Goal: Entertainment & Leisure: Consume media (video, audio)

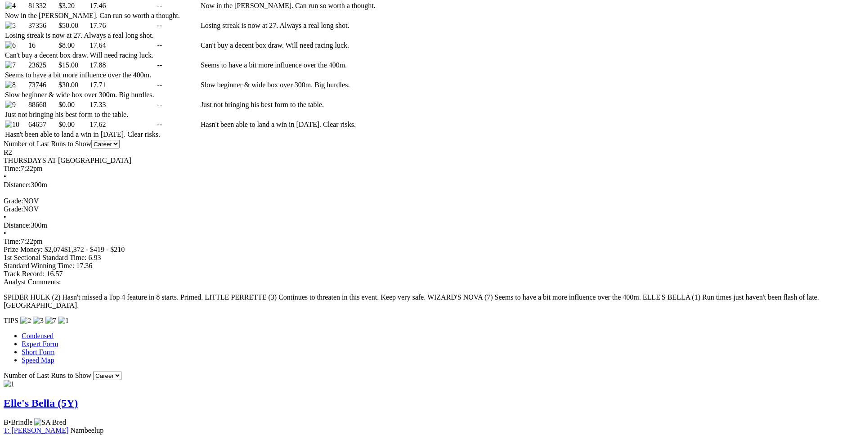
scroll to position [596, 0]
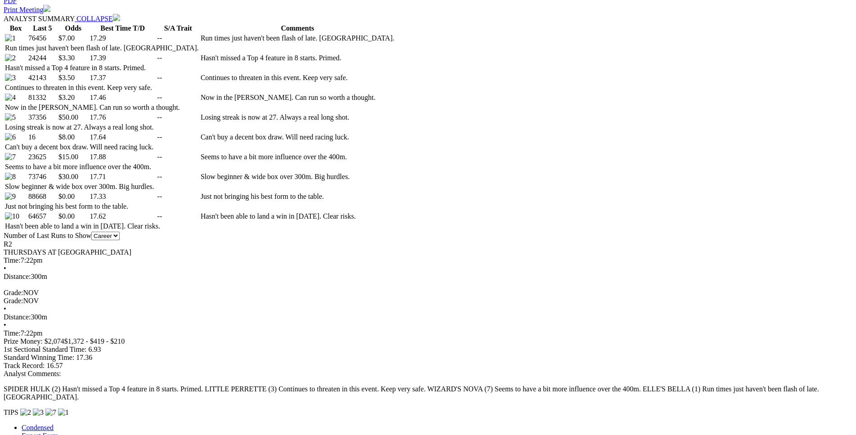
scroll to position [504, 0]
drag, startPoint x: 164, startPoint y: 206, endPoint x: 530, endPoint y: 202, distance: 366.0
drag, startPoint x: 439, startPoint y: 196, endPoint x: 522, endPoint y: 196, distance: 83.2
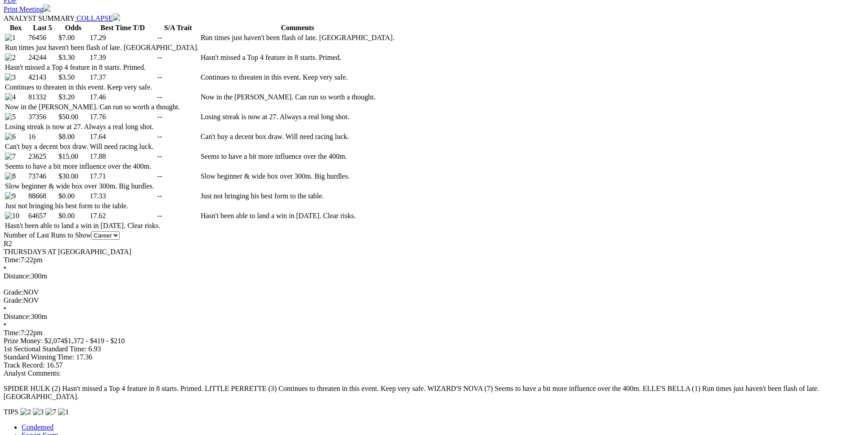
drag, startPoint x: 150, startPoint y: 205, endPoint x: 505, endPoint y: 208, distance: 355.2
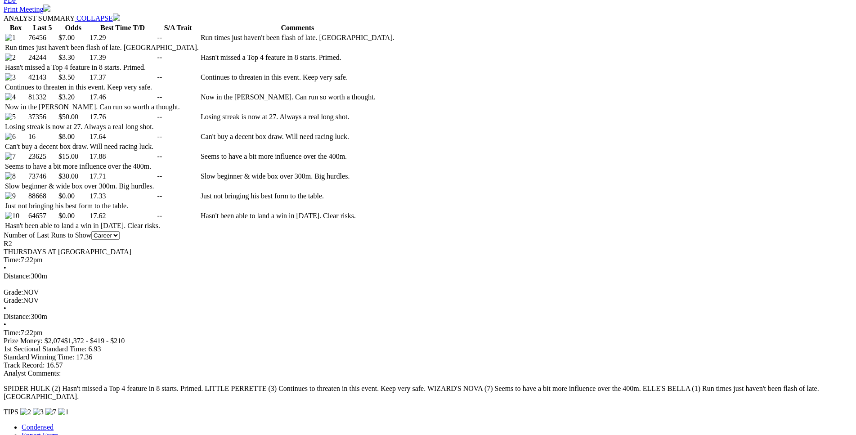
drag, startPoint x: 185, startPoint y: 127, endPoint x: 506, endPoint y: 129, distance: 321.5
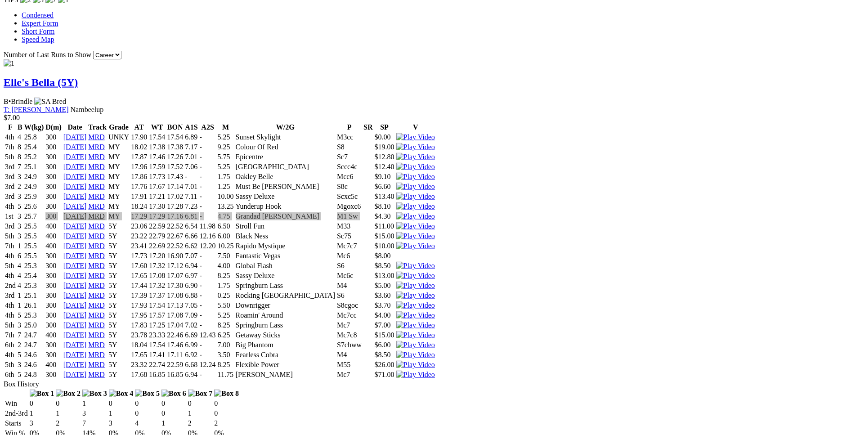
scroll to position [916, 0]
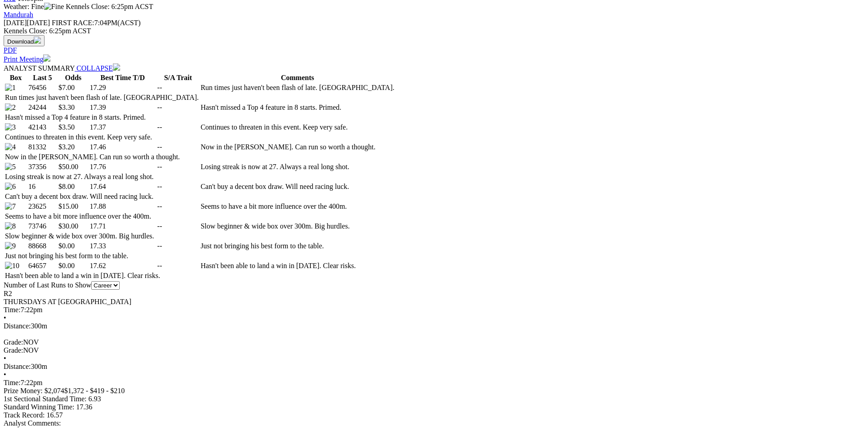
scroll to position [458, 0]
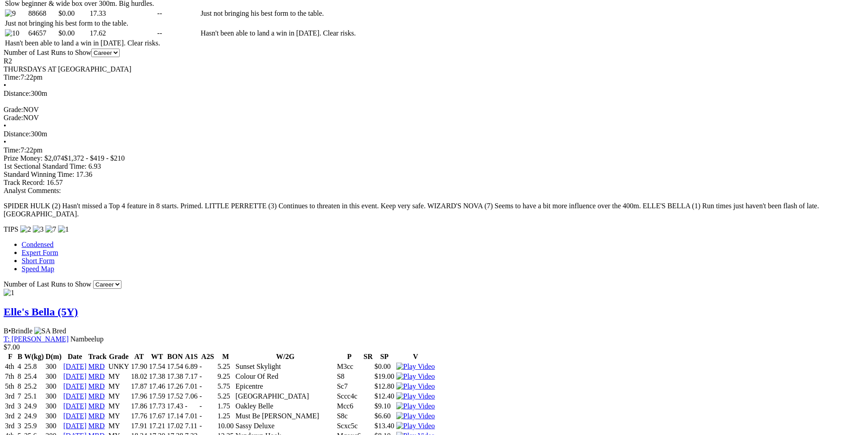
scroll to position [687, 0]
drag, startPoint x: 238, startPoint y: 199, endPoint x: 493, endPoint y: 196, distance: 254.5
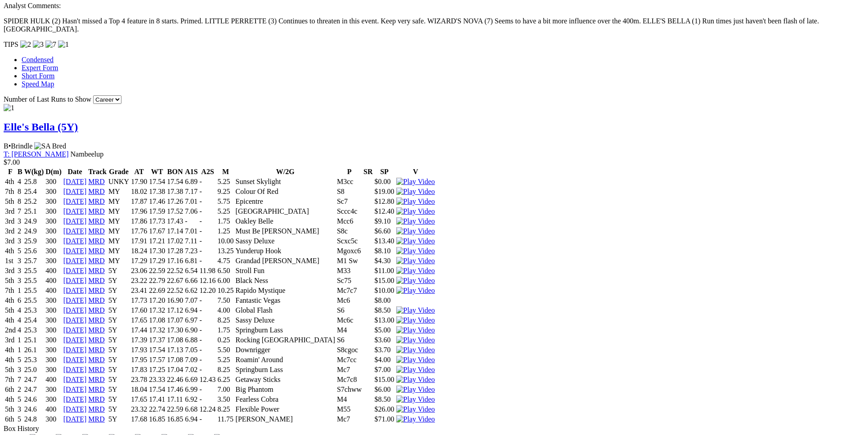
scroll to position [870, 0]
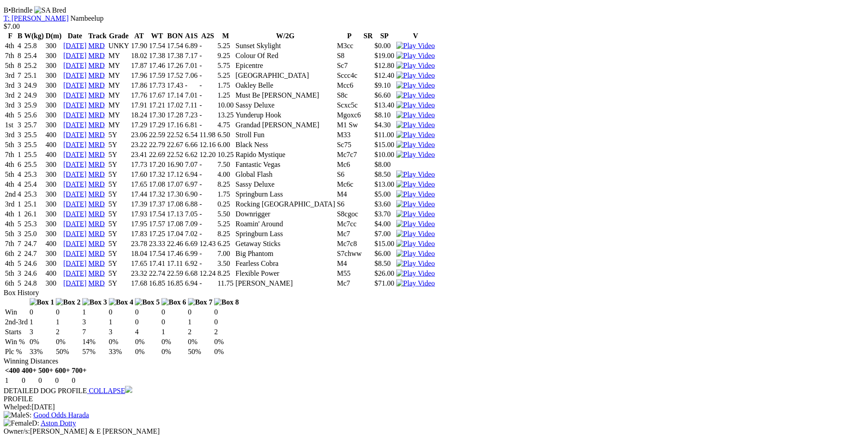
scroll to position [1007, 0]
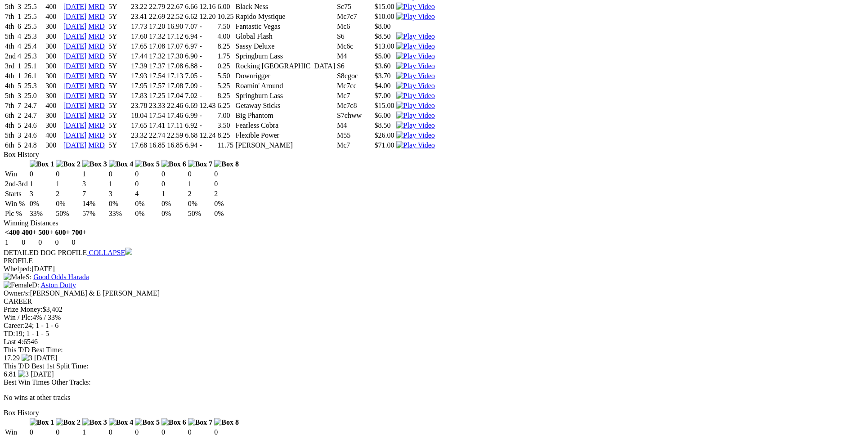
scroll to position [1146, 0]
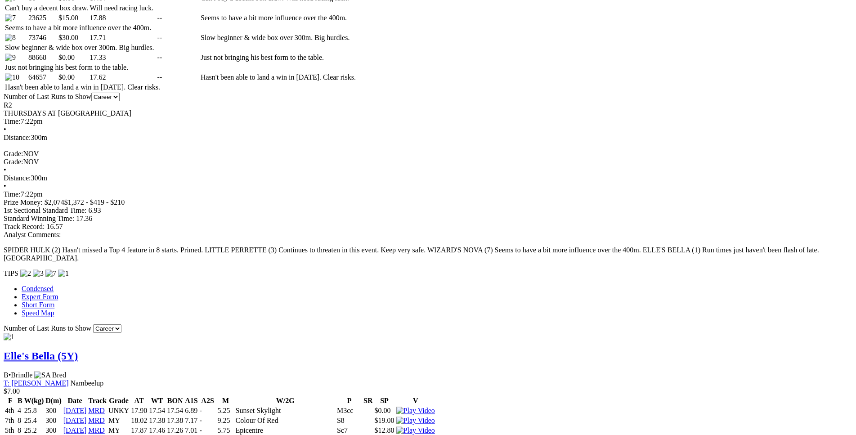
scroll to position [642, 0]
drag, startPoint x: 234, startPoint y: 233, endPoint x: 498, endPoint y: 233, distance: 263.9
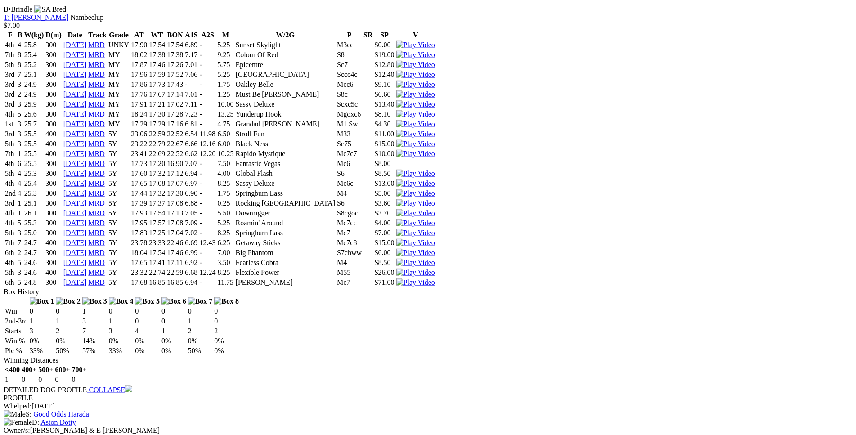
scroll to position [1008, 0]
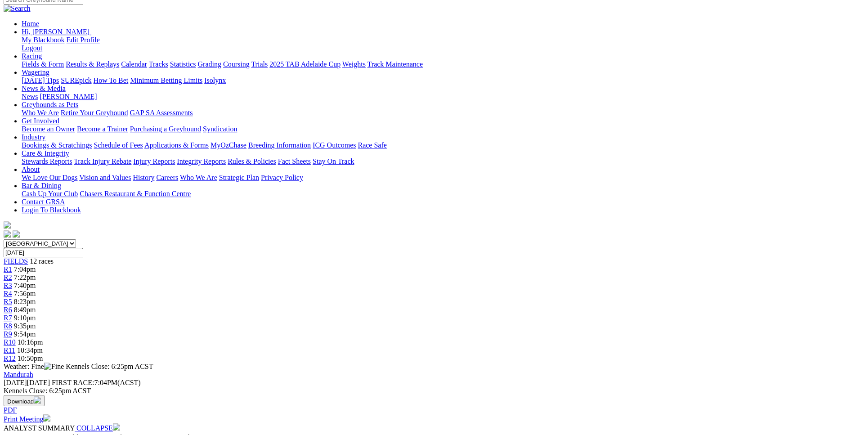
scroll to position [0, 0]
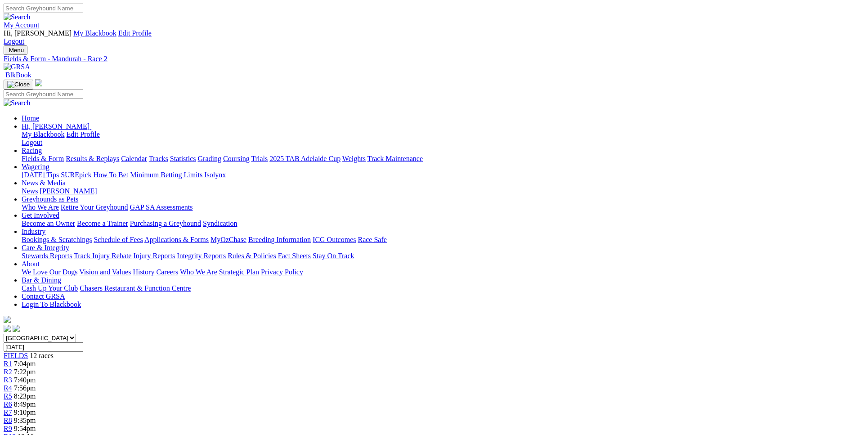
click at [36, 360] on span "7:04pm" at bounding box center [25, 364] width 22 height 8
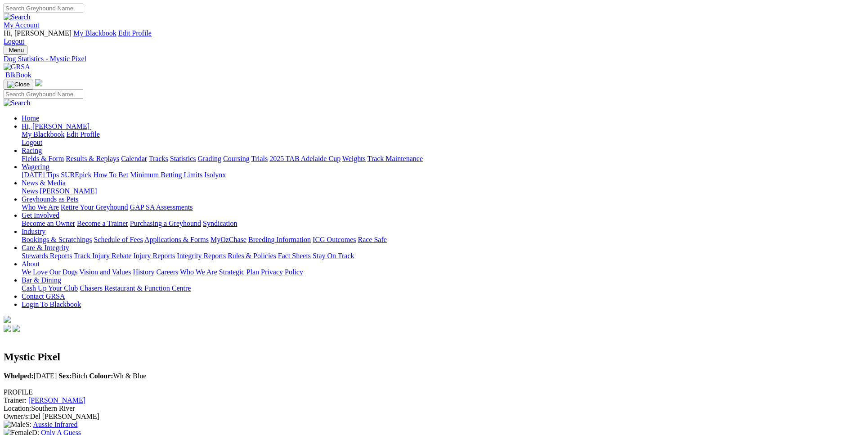
scroll to position [1, 0]
